Goal: Task Accomplishment & Management: Use online tool/utility

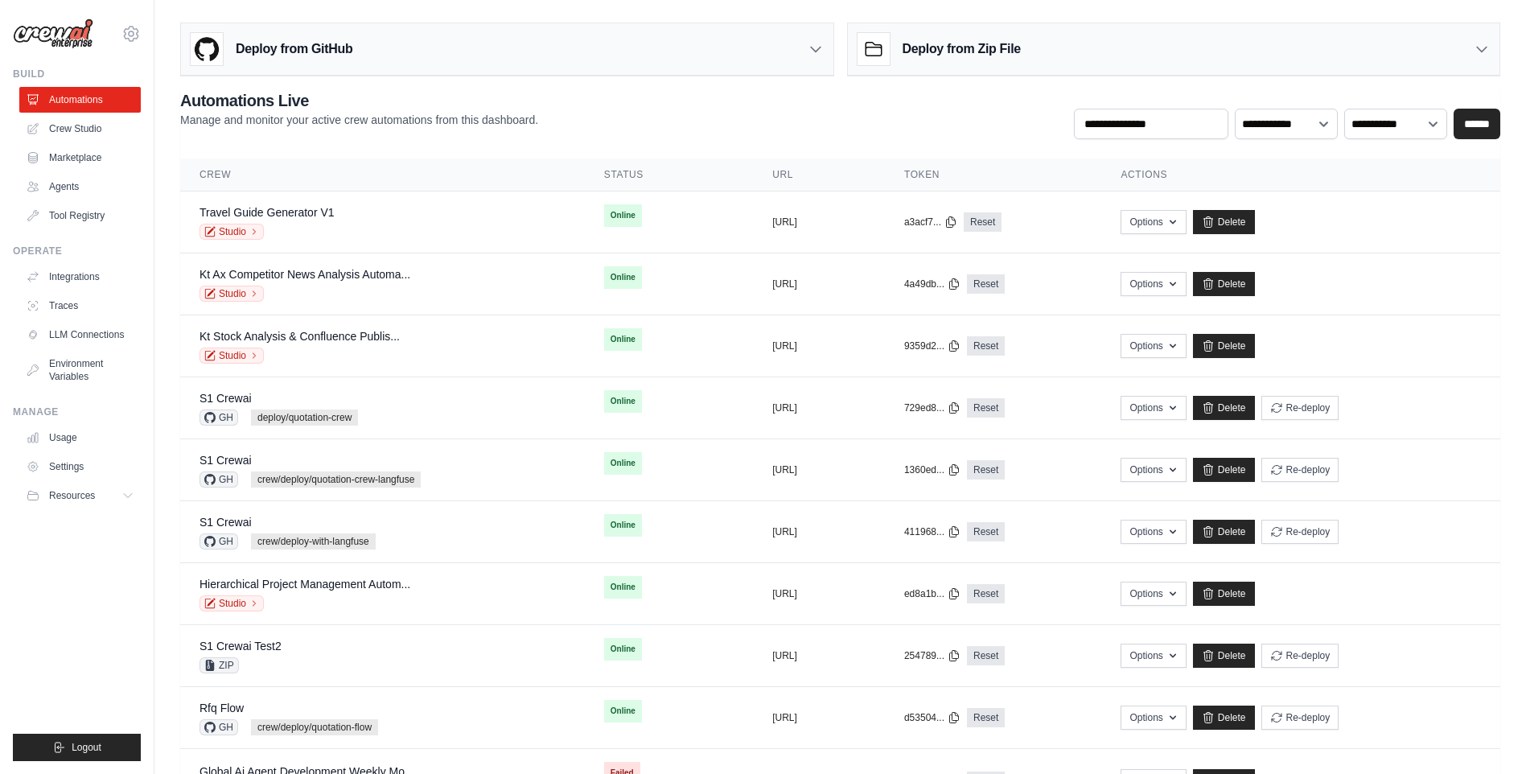
click at [88, 621] on ul "Build Automations Crew Studio Marketplace Agents" at bounding box center [77, 414] width 128 height 693
click at [240, 228] on link "Studio" at bounding box center [231, 232] width 64 height 16
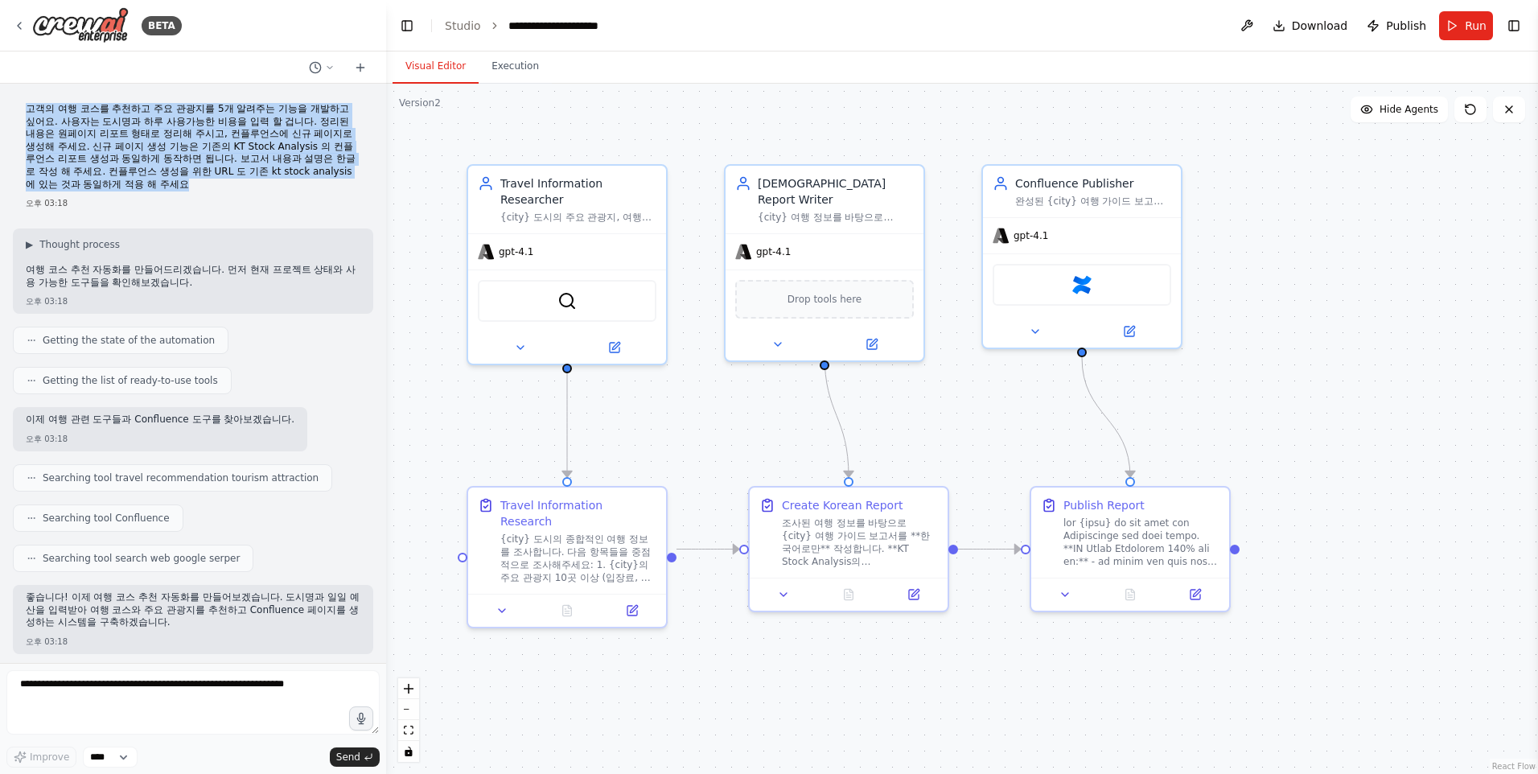
drag, startPoint x: 257, startPoint y: 187, endPoint x: 22, endPoint y: 101, distance: 249.8
click at [22, 101] on div "고객의 여행 코스를 추천하고 주요 관광지를 5개 알려주는 기능을 개발하고 싶어요. 사용자는 도시명과 하루 사용가능한 비용을 입력 할 겁니다. …" at bounding box center [193, 156] width 360 height 119
copy p "고객의 여행 코스를 추천하고 주요 관광지를 5개 알려주는 기능을 개발하고 싶어요. 사용자는 도시명과 하루 사용가능한 비용을 입력 할 겁니다. …"
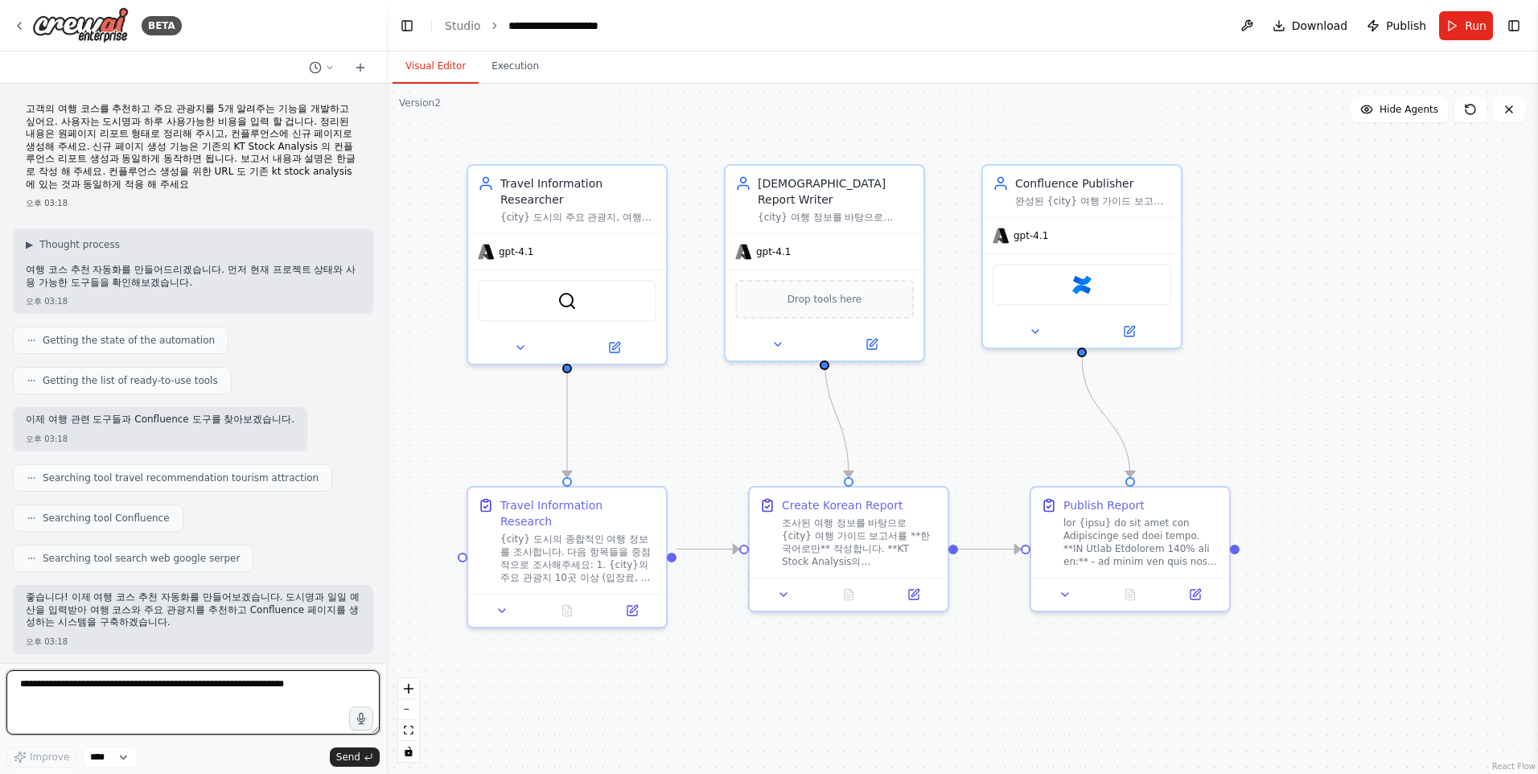
click at [224, 721] on textarea at bounding box center [192, 702] width 373 height 64
click at [692, 688] on div ".deletable-edge-delete-btn { width: 20px; height: 20px; border: 0px solid #ffff…" at bounding box center [962, 429] width 1152 height 690
click at [692, 705] on div ".deletable-edge-delete-btn { width: 20px; height: 20px; border: 0px solid #ffff…" at bounding box center [962, 429] width 1152 height 690
click at [704, 684] on div ".deletable-edge-delete-btn { width: 20px; height: 20px; border: 0px solid #ffff…" at bounding box center [962, 429] width 1152 height 690
click at [462, 22] on link "Studio" at bounding box center [463, 25] width 36 height 13
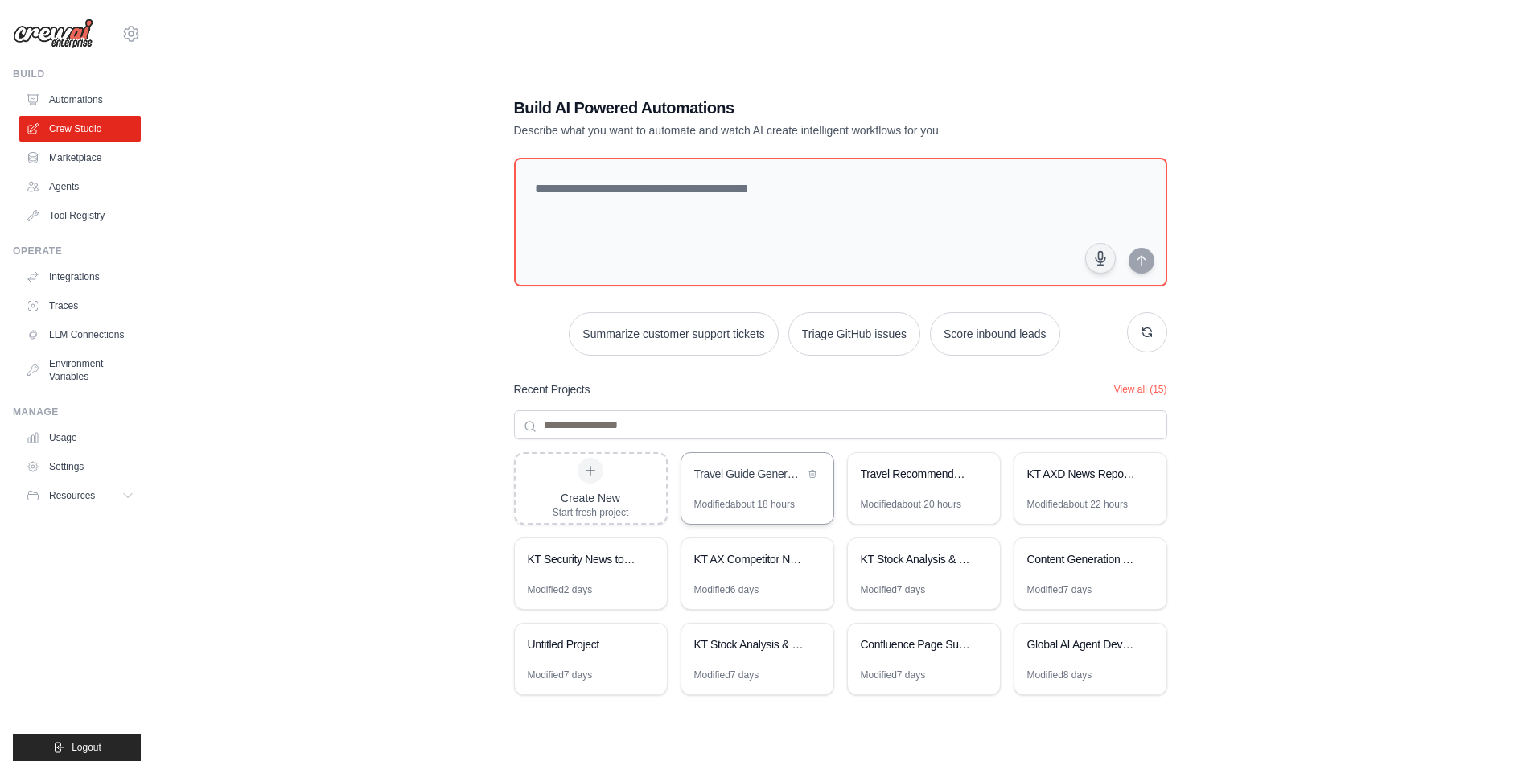
click at [733, 479] on div "Travel Guide Generator" at bounding box center [749, 474] width 110 height 16
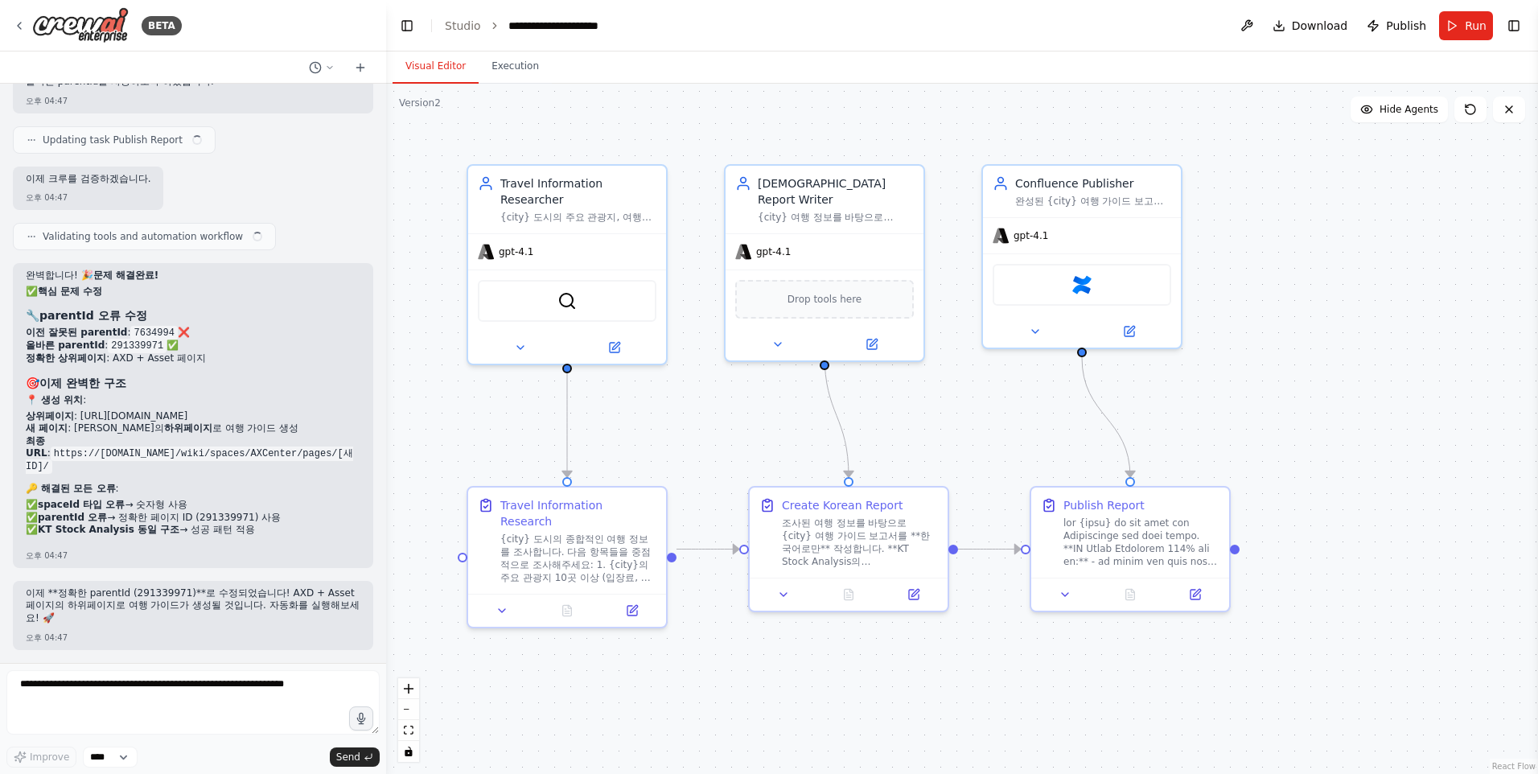
scroll to position [7073, 0]
click at [639, 686] on div ".deletable-edge-delete-btn { width: 20px; height: 20px; border: 0px solid #ffff…" at bounding box center [962, 429] width 1152 height 690
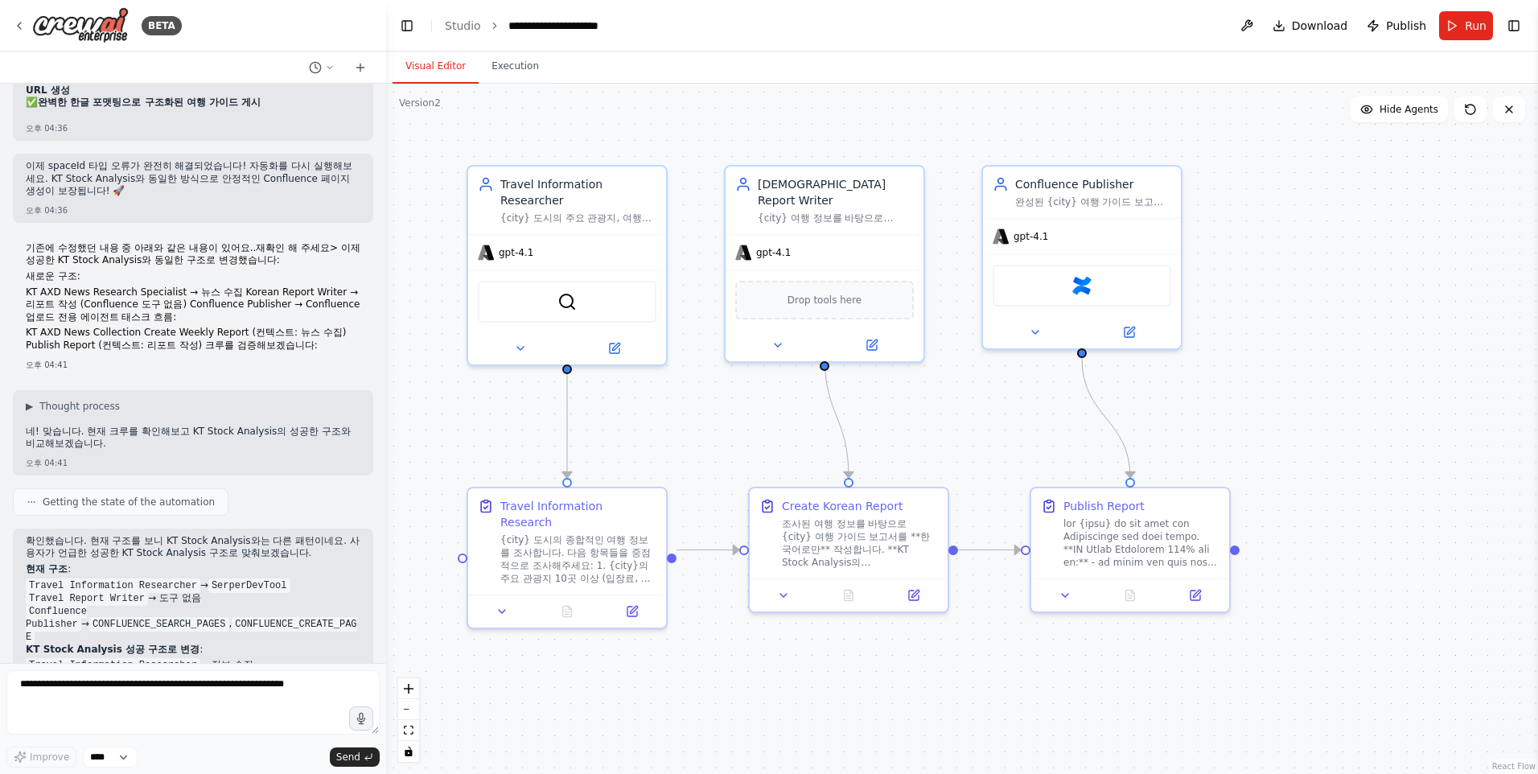
scroll to position [5389, 0]
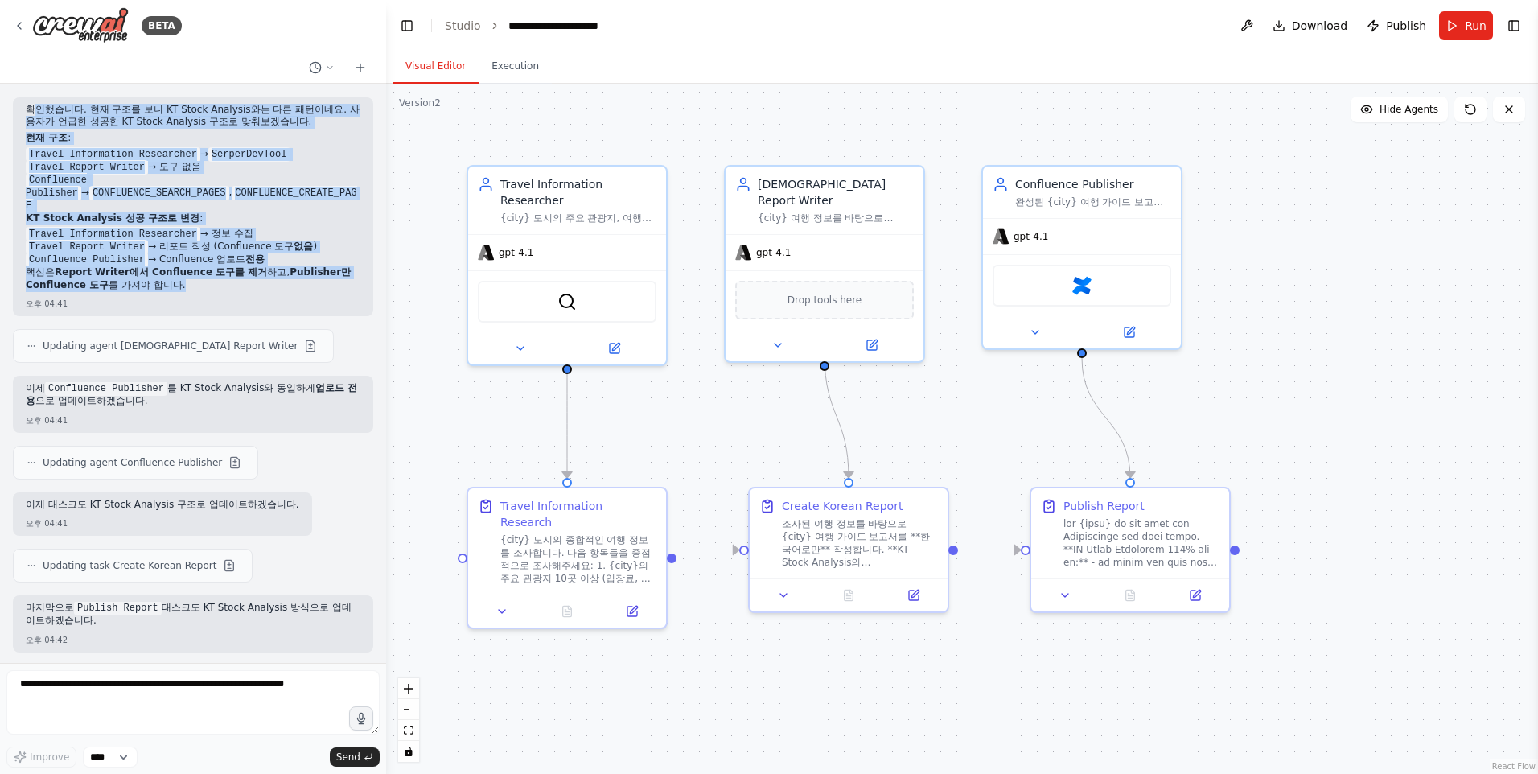
drag, startPoint x: 31, startPoint y: 184, endPoint x: 271, endPoint y: 354, distance: 293.7
click at [271, 295] on div "확인했습니다. 현재 구조를 보니 KT Stock Analysis와는 다른 패턴이네요. 사용자가 언급한 성공한 KT Stock Analysis …" at bounding box center [193, 199] width 335 height 191
copy div "인했습니다. 현재 구조를 보니 KT Stock Analysis와는 다른 패턴이네요. 사용자가 언급한 성공한 KT Stock Analysis 구…"
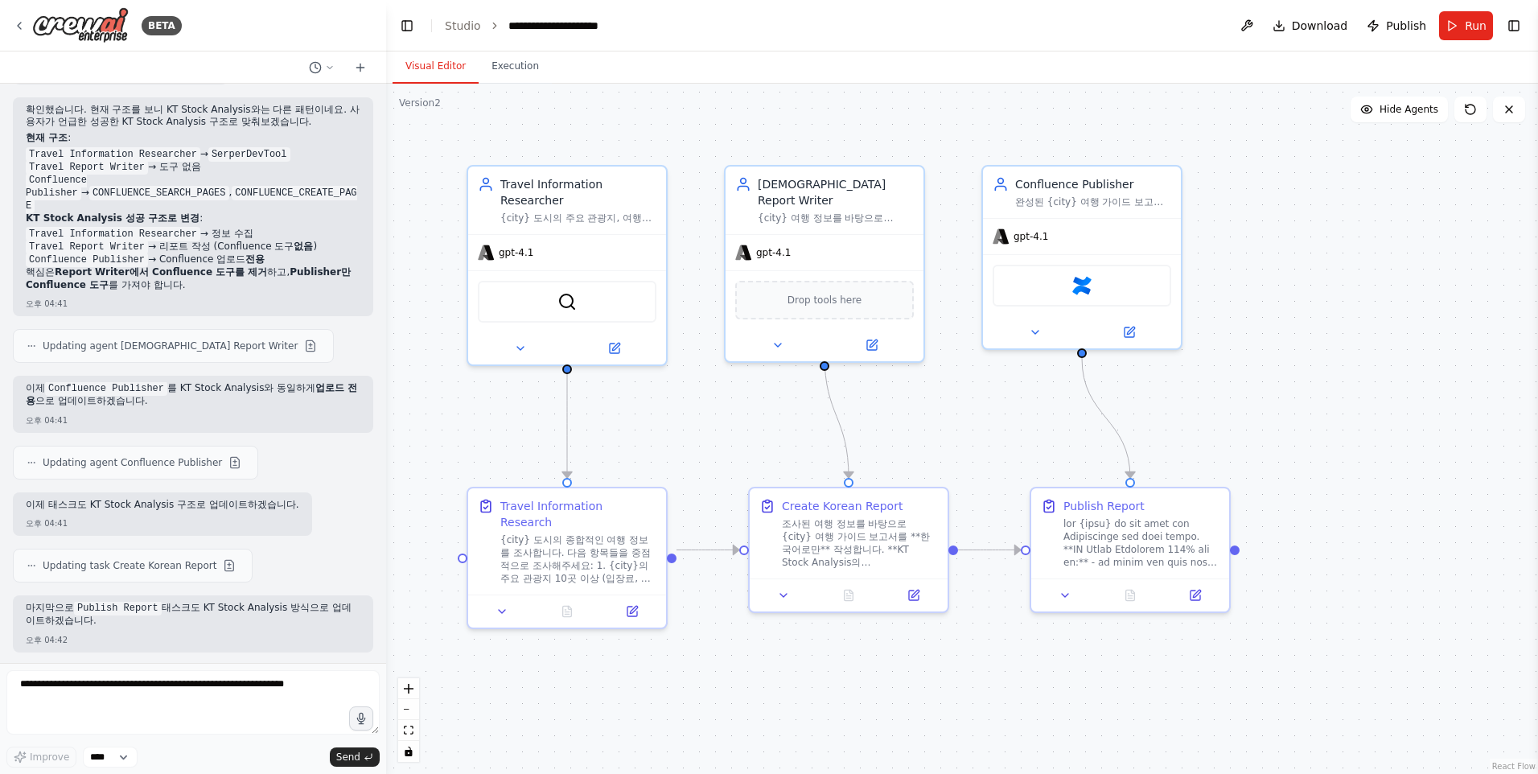
click at [335, 479] on div "Updating agent Confluence Publisher" at bounding box center [193, 463] width 360 height 34
click at [315, 225] on p "KT Stock Analysis 성공 구조로 변경 :" at bounding box center [193, 218] width 335 height 13
click at [316, 288] on div "확인했습니다. 현재 구조를 보니 KT Stock Analysis와는 다른 패턴이네요. 사용자가 언급한 성공한 KT Stock Analysis …" at bounding box center [193, 199] width 335 height 191
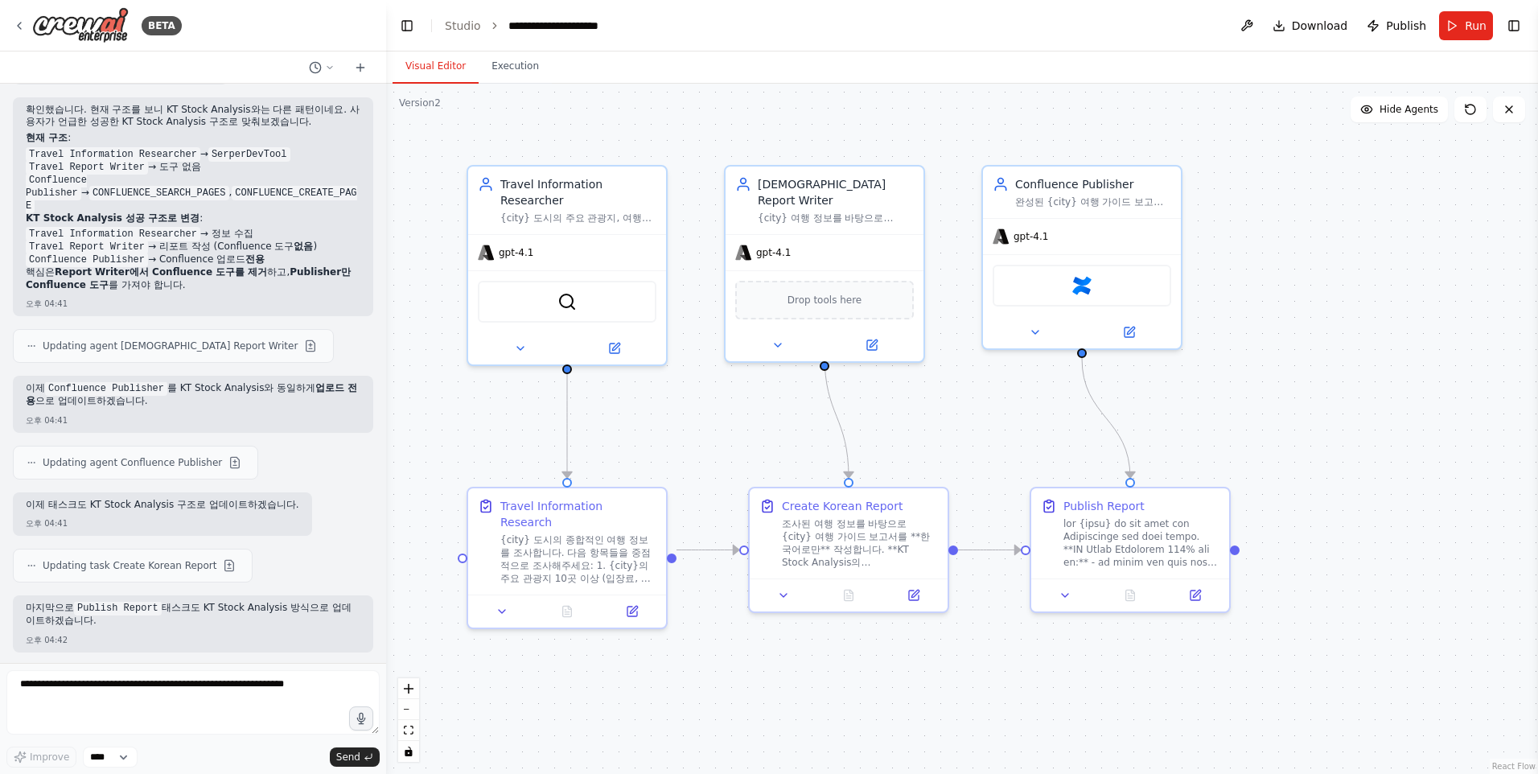
click at [312, 225] on p "KT Stock Analysis 성공 구조로 변경 :" at bounding box center [193, 218] width 335 height 13
click at [313, 240] on li "Travel Information Researcher → 정보 수집" at bounding box center [193, 234] width 335 height 13
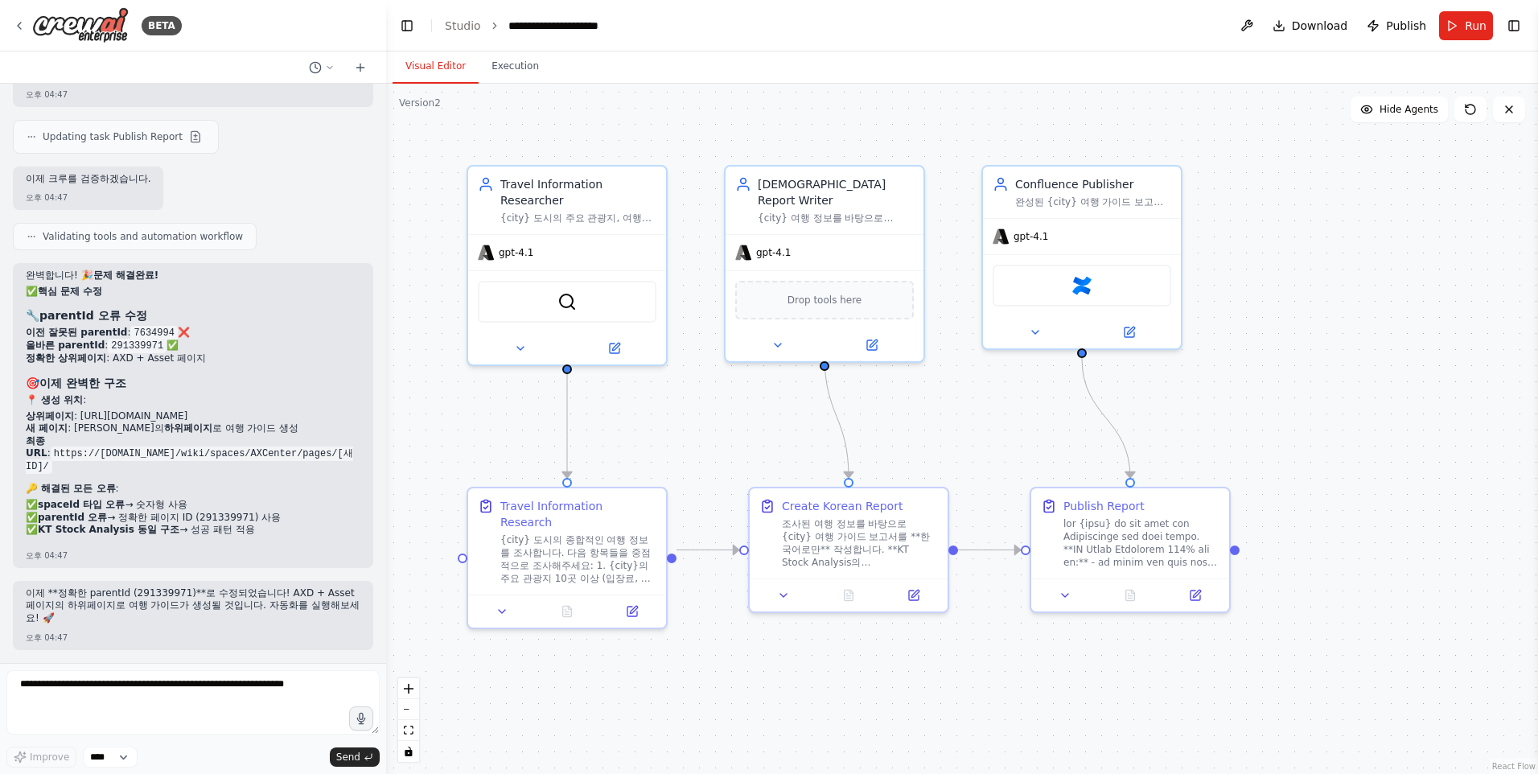
scroll to position [7011, 0]
drag, startPoint x: 45, startPoint y: 362, endPoint x: 221, endPoint y: 406, distance: 181.6
click at [221, 406] on div "완벽합니다! 🎉 문제 해결완료! ✅ 핵심 문제 수정 🔧 parentId 오류 수정 이전 잘못된 parentId : 7634994 ❌ 올바른 p…" at bounding box center [193, 407] width 335 height 277
copy div "parentId 오류 수정 이전 잘못된 parentId : 7634994 ❌ 올바른 parentId : 291339971 ✅ 정확한 상위페이지…"
click at [240, 474] on li "최종 URL : https://ktspace.atlassian.net/wiki/spaces/AXCenter/pages/[새ID]/" at bounding box center [193, 454] width 335 height 39
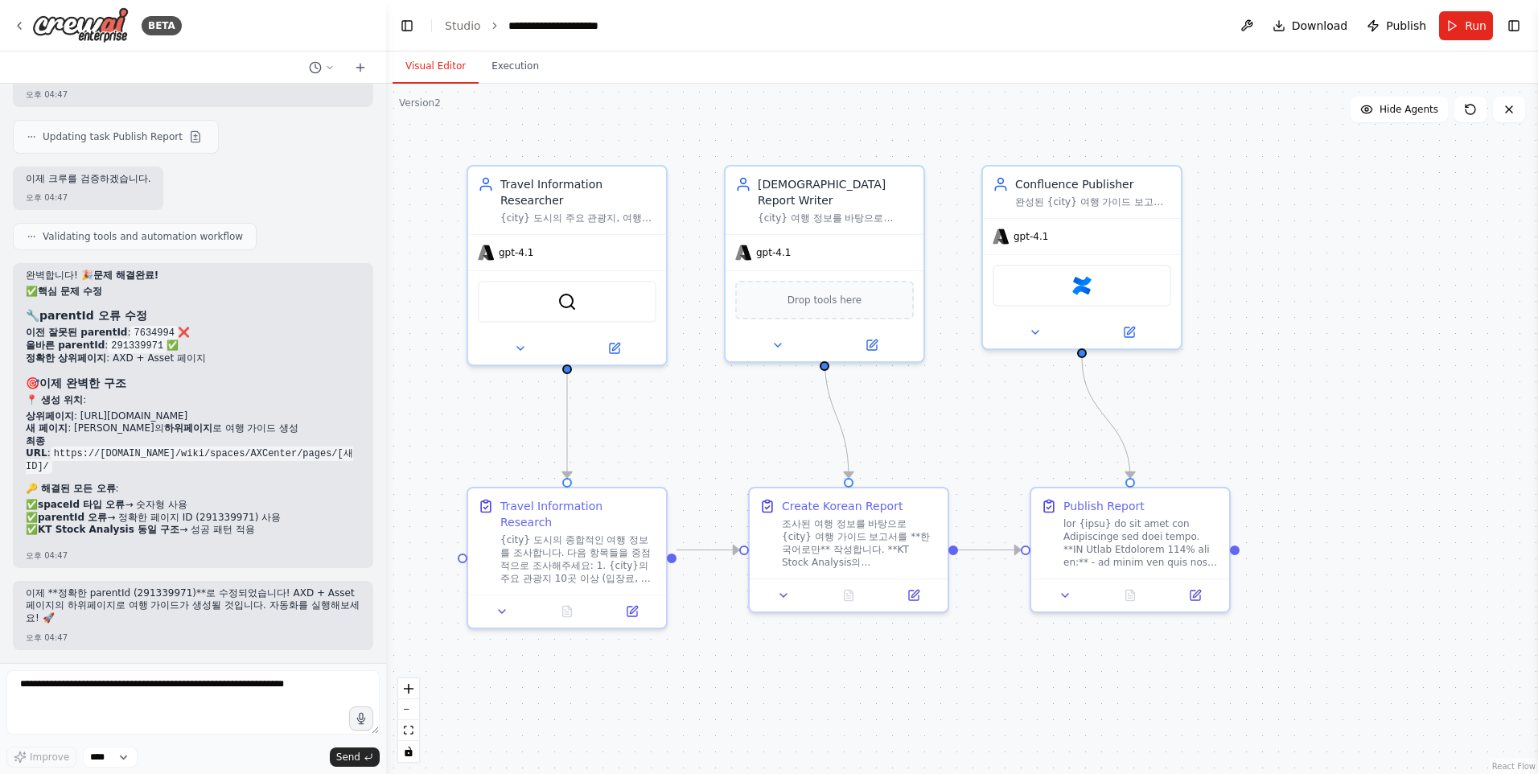
drag, startPoint x: 34, startPoint y: 446, endPoint x: 249, endPoint y: 538, distance: 233.5
click at [249, 538] on div "완벽합니다! 🎉 문제 해결완료! ✅ 핵심 문제 수정 🔧 parentId 오류 수정 이전 잘못된 parentId : 7634994 ❌ 올바른 p…" at bounding box center [193, 407] width 335 height 277
copy div "생성 위치 : 상위페이지 : https://ktspace.atlassian.net/wiki/spaces/AXCenter/pages/291339…"
click at [290, 536] on li "✅ KT Stock Analysis 동일 구조 → 성공 패턴 적용" at bounding box center [193, 530] width 335 height 13
copy div "생성 위치 : 상위페이지 : https://ktspace.atlassian.net/wiki/spaces/AXCenter/pages/291339…"
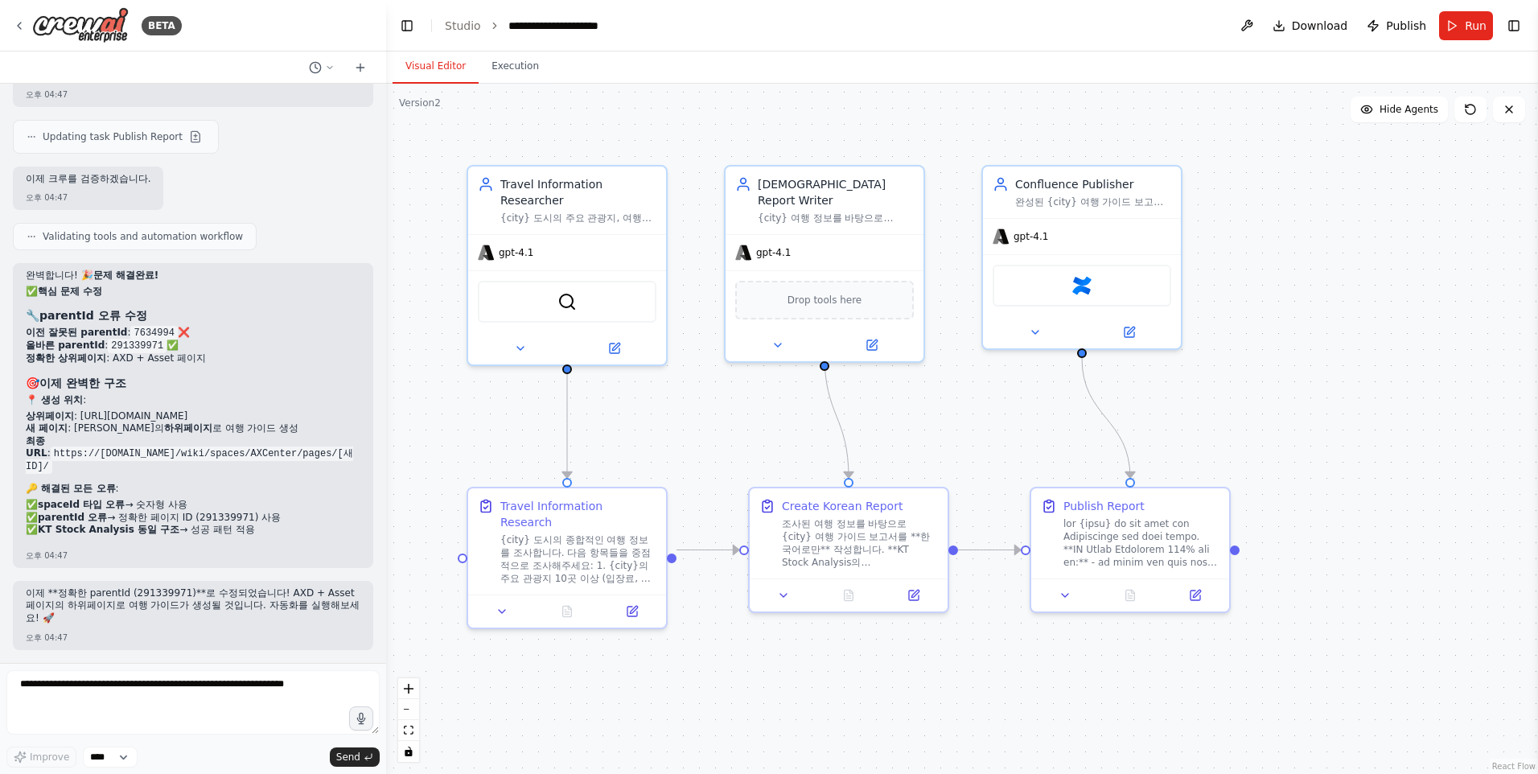
click at [318, 536] on li "✅ KT Stock Analysis 동일 구조 → 성공 패턴 적용" at bounding box center [193, 530] width 335 height 13
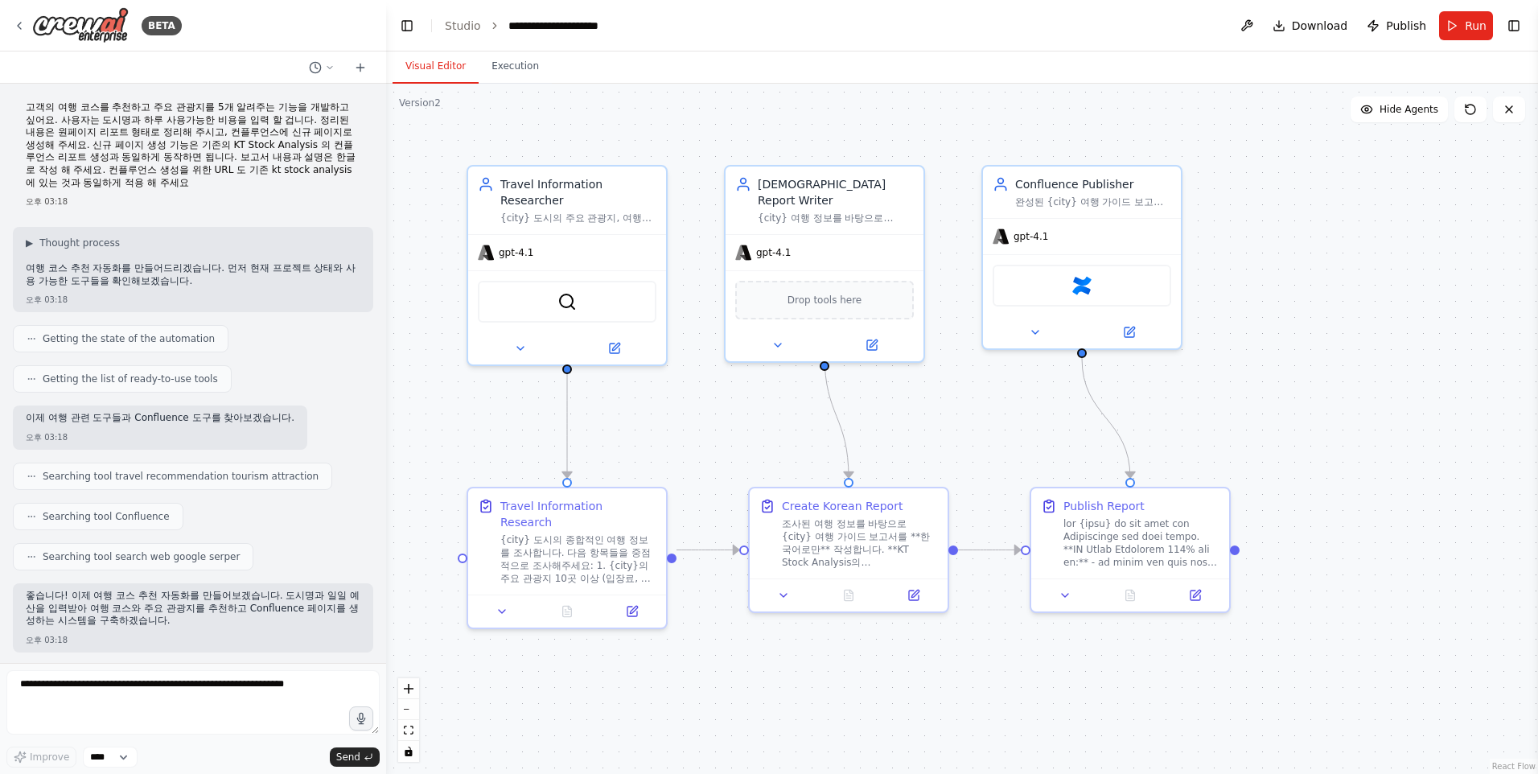
scroll to position [0, 0]
click at [471, 29] on link "Studio" at bounding box center [463, 25] width 36 height 13
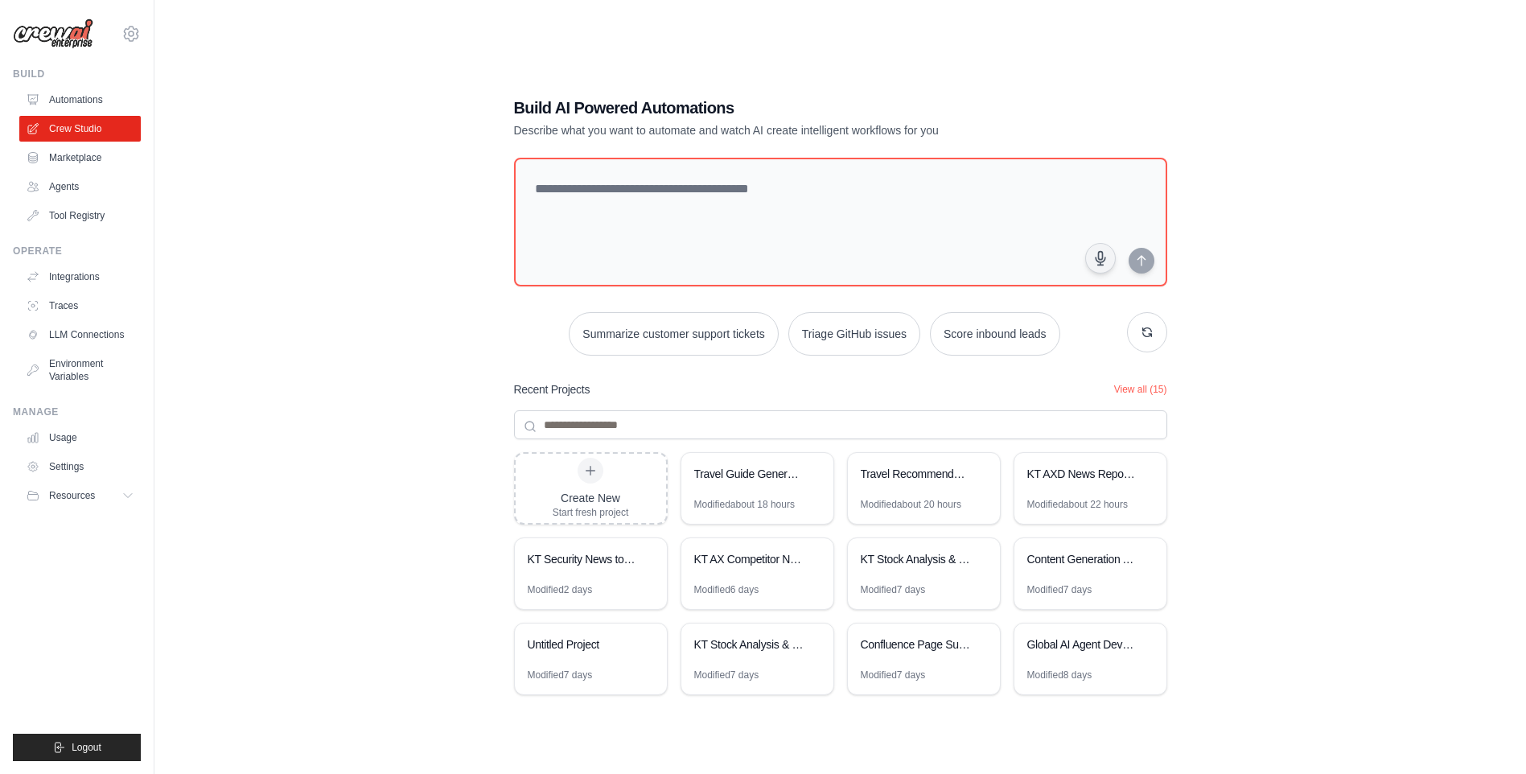
click at [334, 344] on div "Build AI Powered Automations Describe what you want to automate and watch AI cr…" at bounding box center [840, 403] width 1320 height 774
click at [335, 372] on div "Build AI Powered Automations Describe what you want to automate and watch AI cr…" at bounding box center [840, 403] width 1320 height 774
click at [94, 102] on link "Automations" at bounding box center [81, 100] width 121 height 26
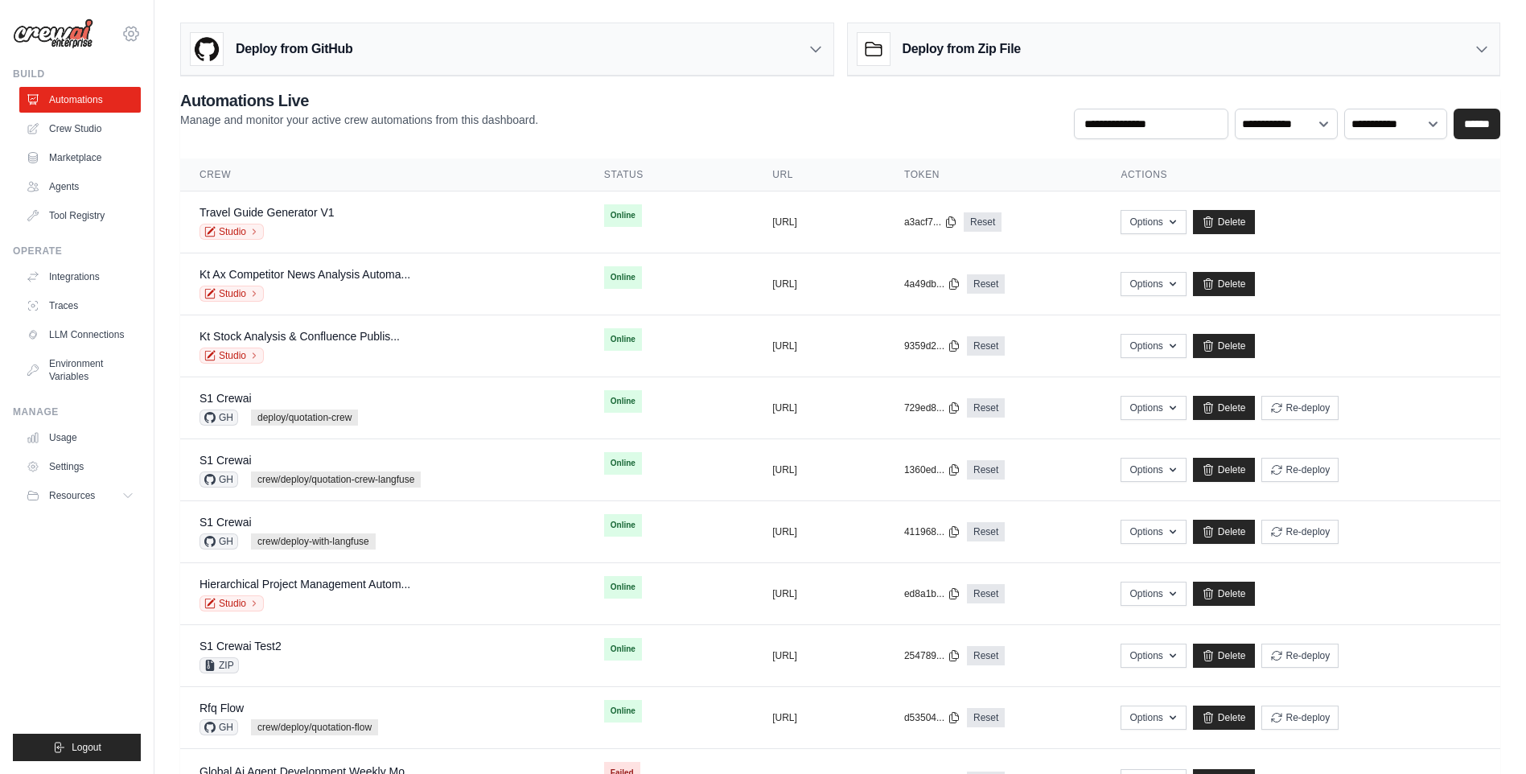
click at [134, 33] on icon at bounding box center [130, 33] width 19 height 19
click at [122, 108] on link "Settings" at bounding box center [131, 108] width 142 height 29
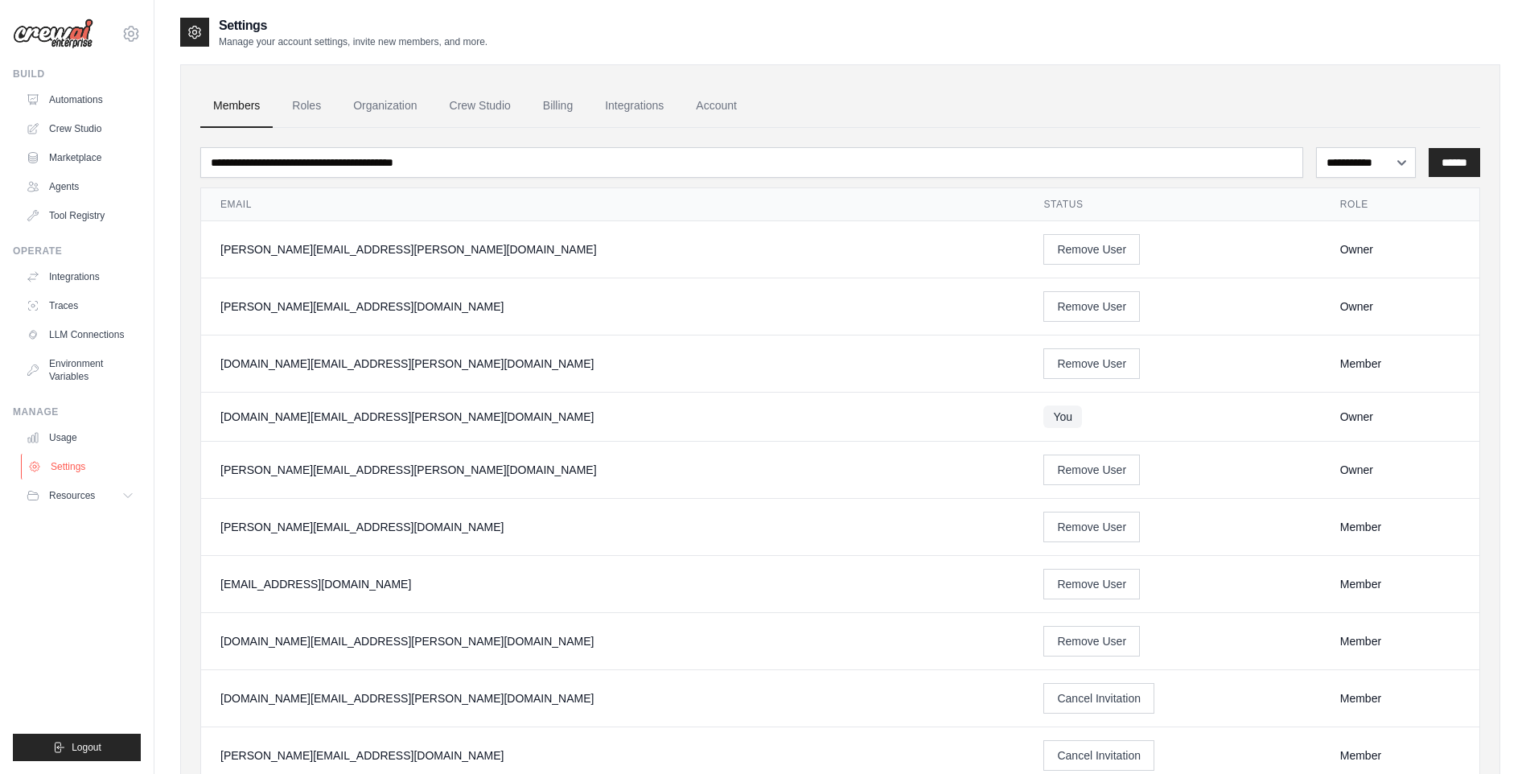
click at [71, 474] on link "Settings" at bounding box center [81, 467] width 121 height 26
click at [65, 442] on link "Usage" at bounding box center [81, 438] width 121 height 26
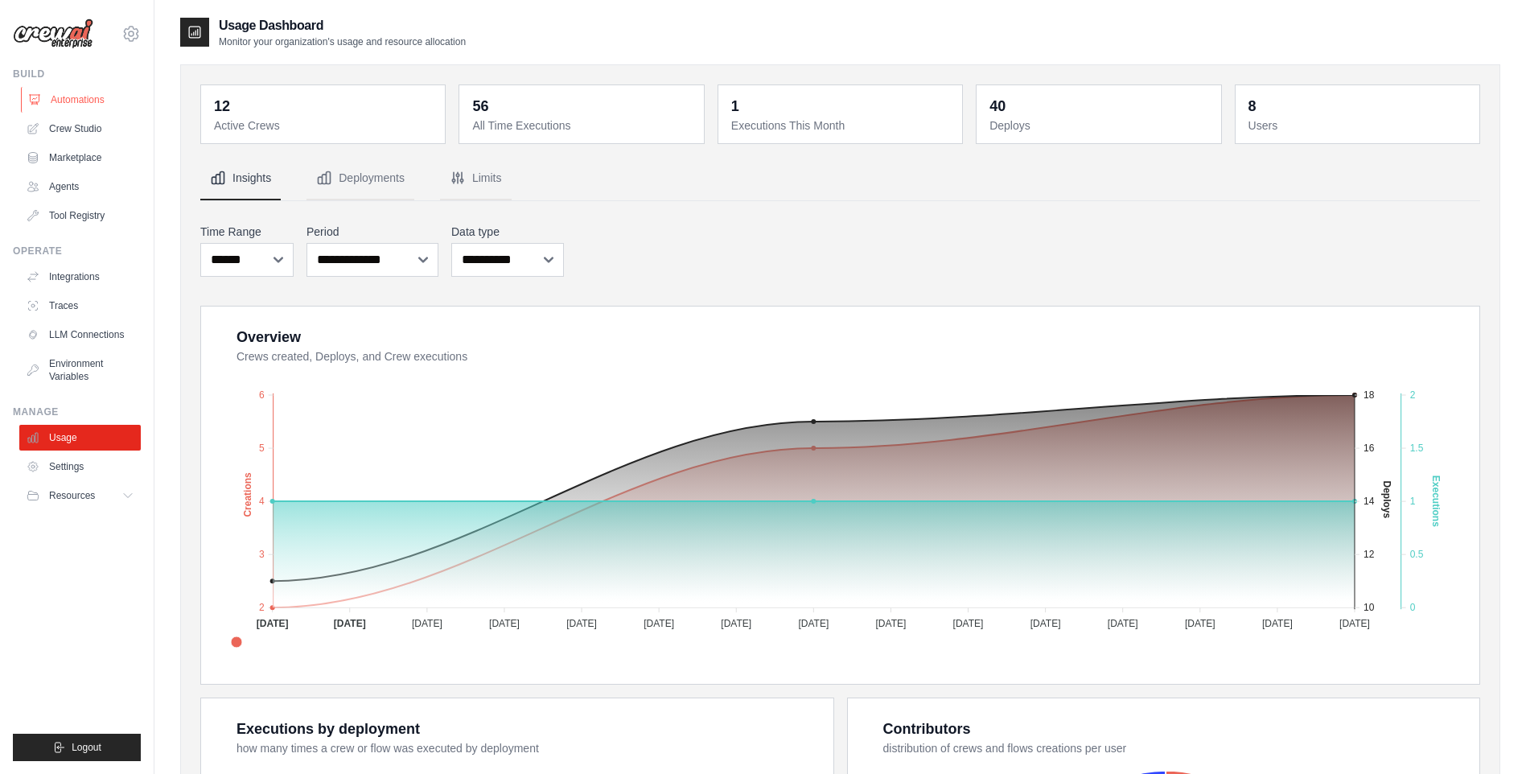
click at [99, 104] on link "Automations" at bounding box center [81, 100] width 121 height 26
